Goal: Check status: Check status

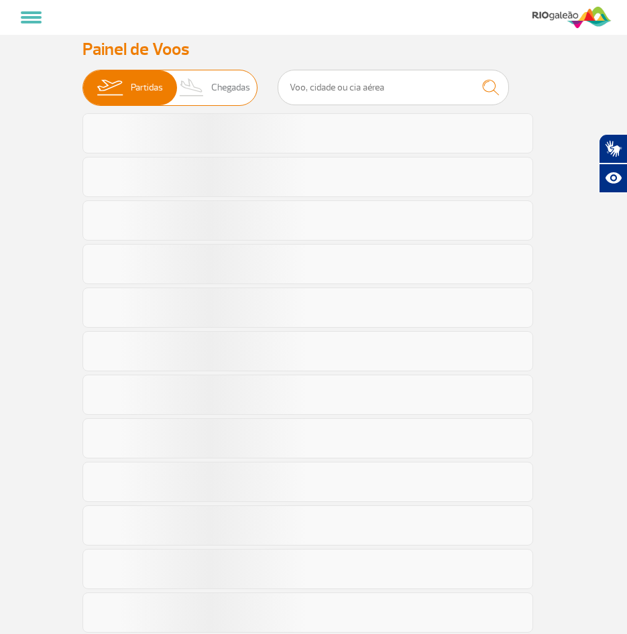
click at [249, 84] on span "Chegadas" at bounding box center [230, 87] width 39 height 35
click at [82, 81] on input "Partidas Chegadas" at bounding box center [82, 81] width 0 height 0
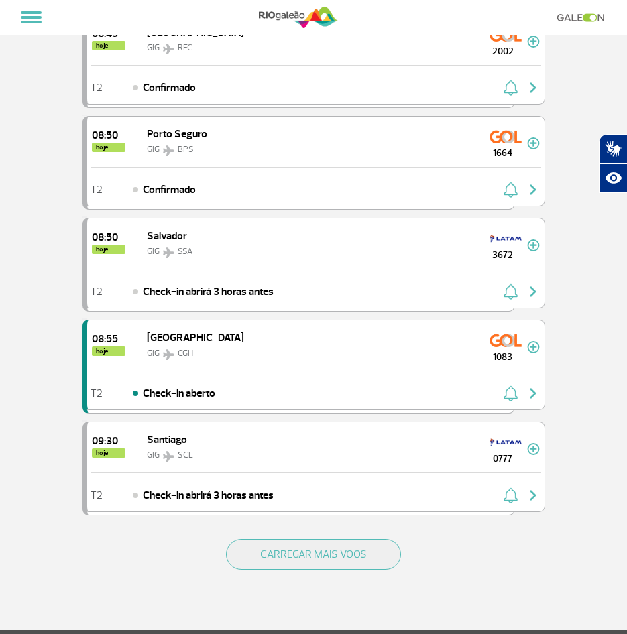
scroll to position [1675, 0]
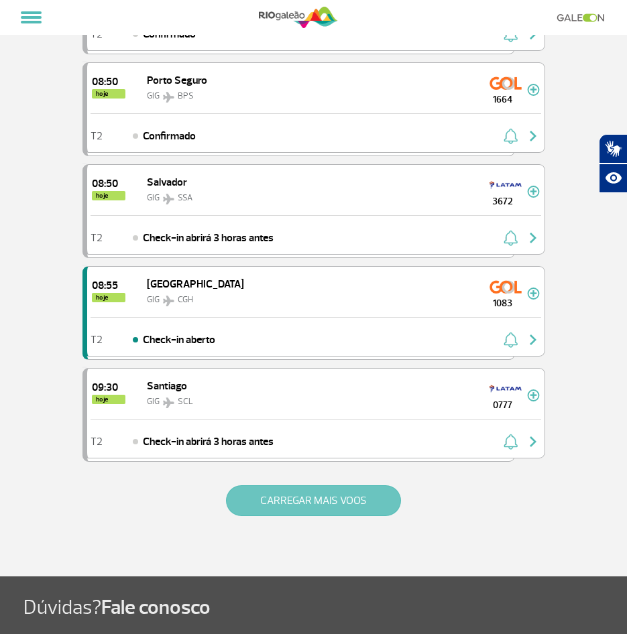
click at [348, 509] on button "CARREGAR MAIS VOOS" at bounding box center [313, 500] width 175 height 31
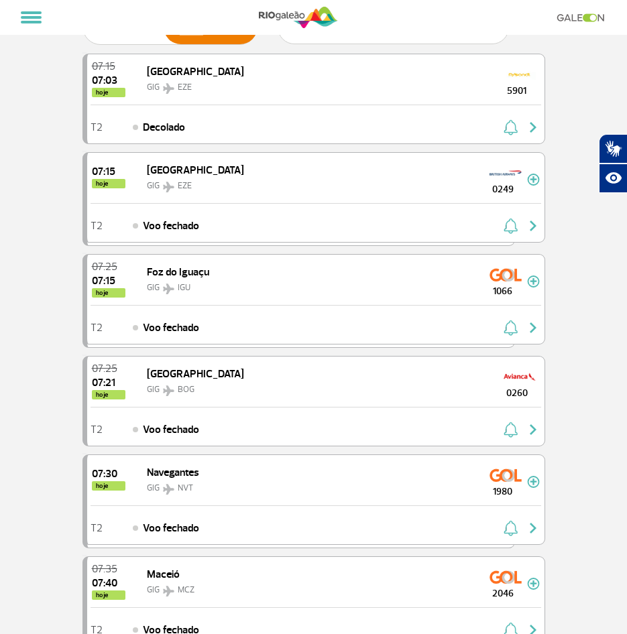
scroll to position [0, 0]
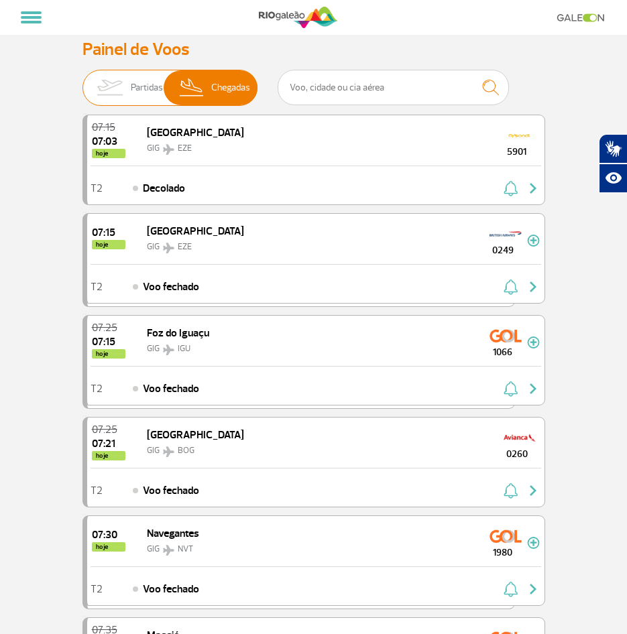
click at [238, 89] on span "Chegadas" at bounding box center [230, 87] width 39 height 35
click at [82, 81] on input "Partidas Chegadas" at bounding box center [82, 81] width 0 height 0
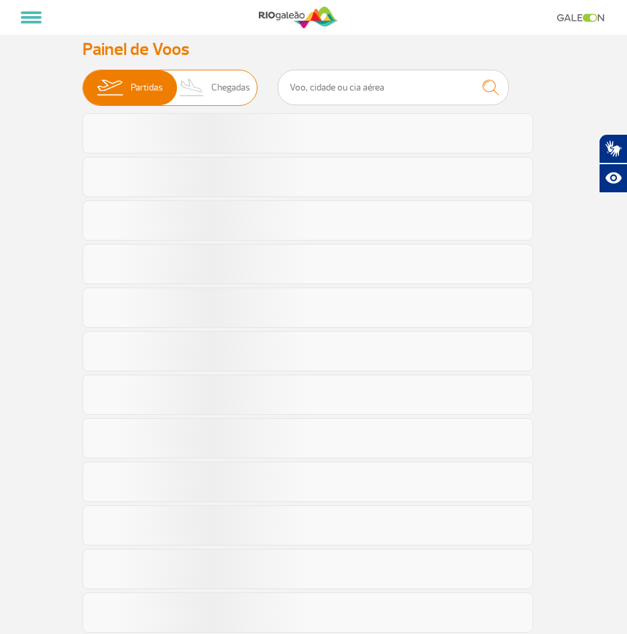
click at [238, 89] on span "Chegadas" at bounding box center [230, 87] width 39 height 35
click at [82, 81] on input "Partidas Chegadas" at bounding box center [82, 81] width 0 height 0
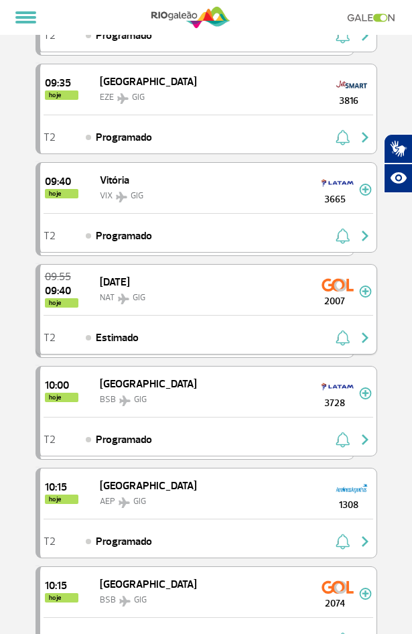
scroll to position [1541, 0]
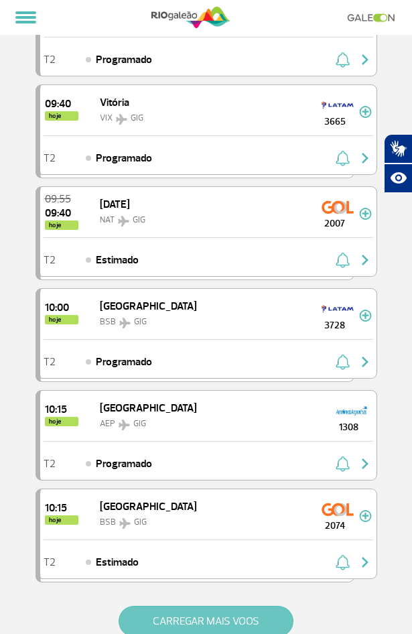
click at [163, 610] on button "CARREGAR MAIS VOOS" at bounding box center [206, 621] width 175 height 31
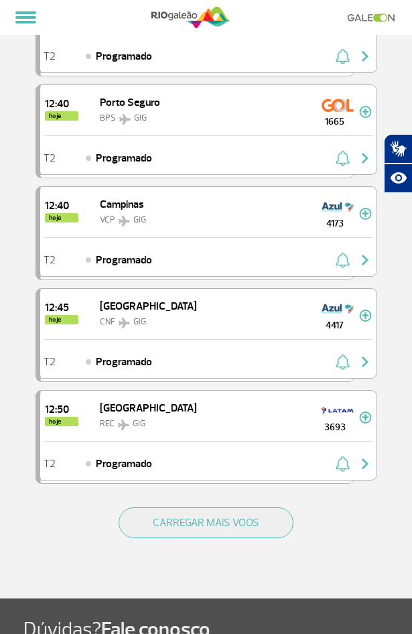
scroll to position [3686, 0]
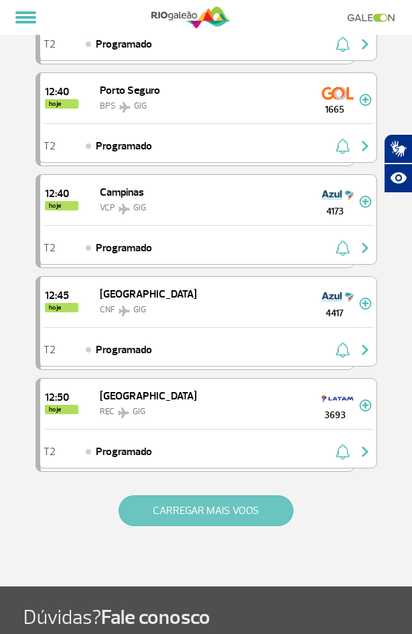
click at [172, 520] on button "CARREGAR MAIS VOOS" at bounding box center [206, 510] width 175 height 31
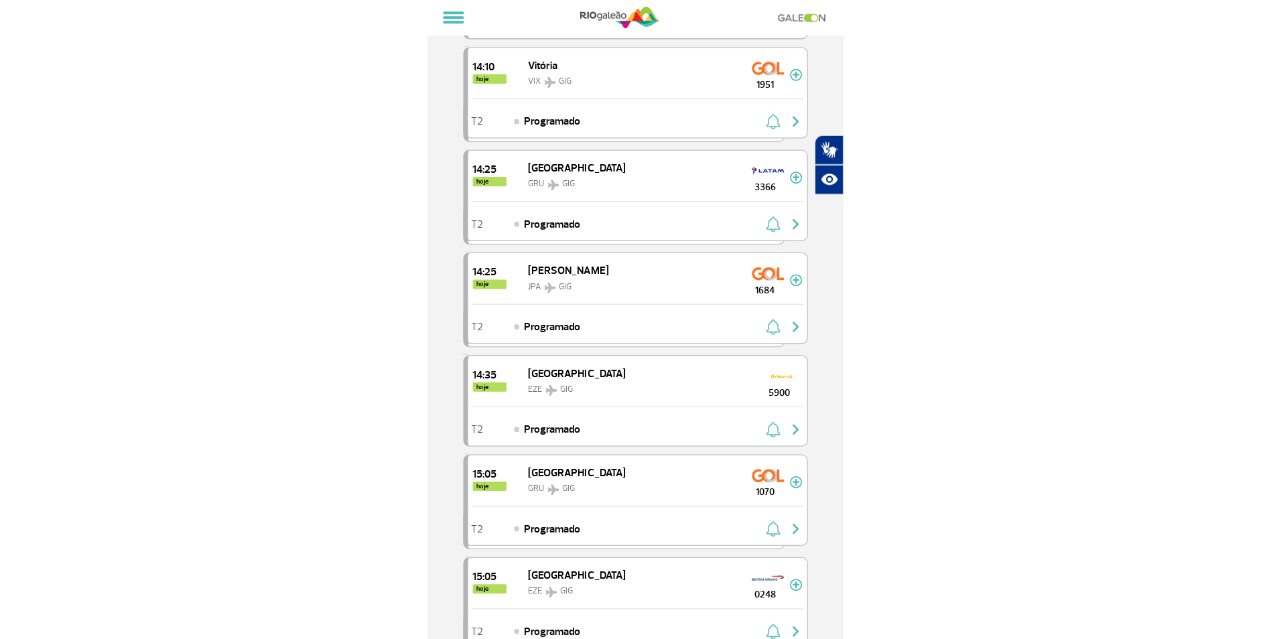
scroll to position [3749, 0]
